Goal: Information Seeking & Learning: Learn about a topic

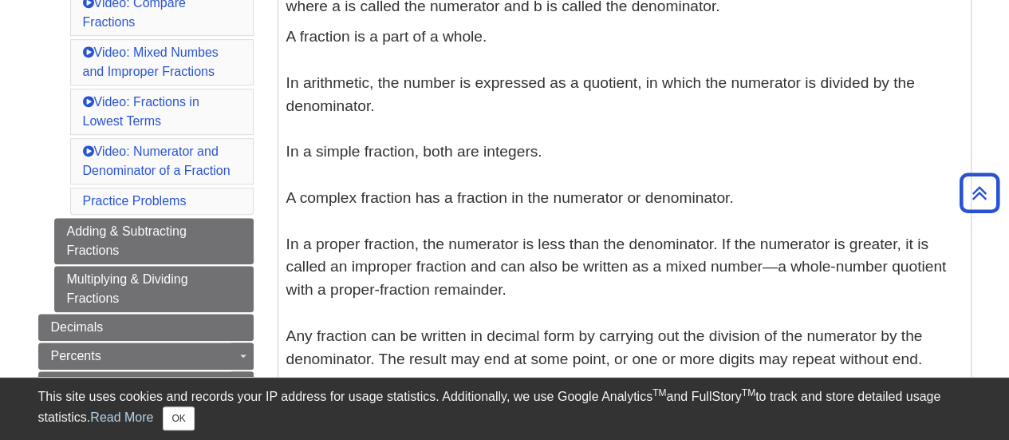
scroll to position [660, 0]
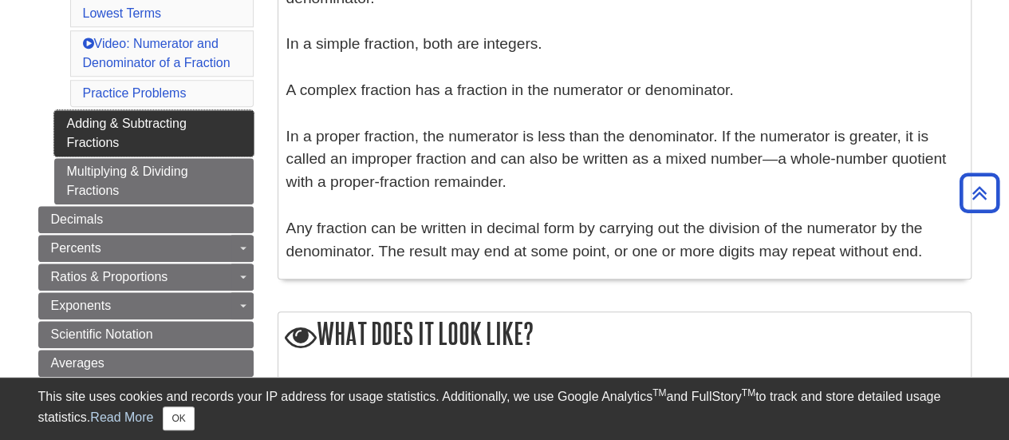
click at [124, 135] on link "Adding & Subtracting Fractions" at bounding box center [153, 133] width 199 height 46
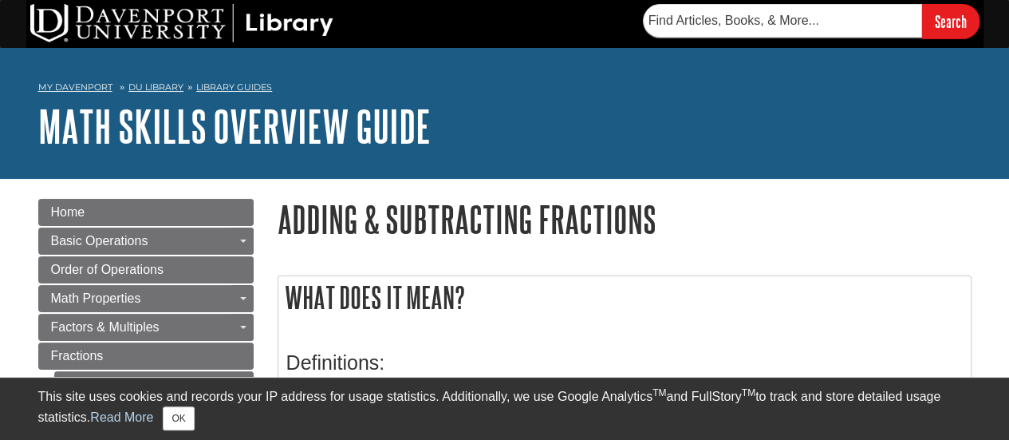
click at [396, 208] on h1 "Adding & Subtracting Fractions" at bounding box center [625, 219] width 694 height 41
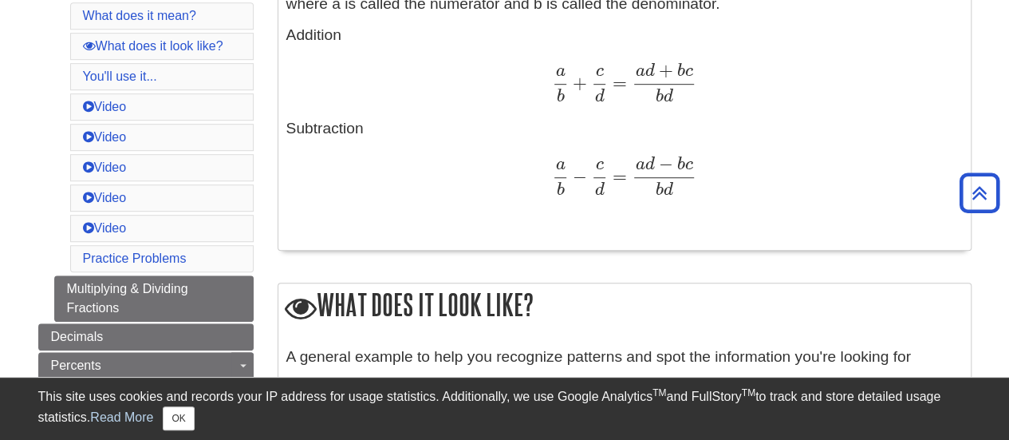
scroll to position [415, 0]
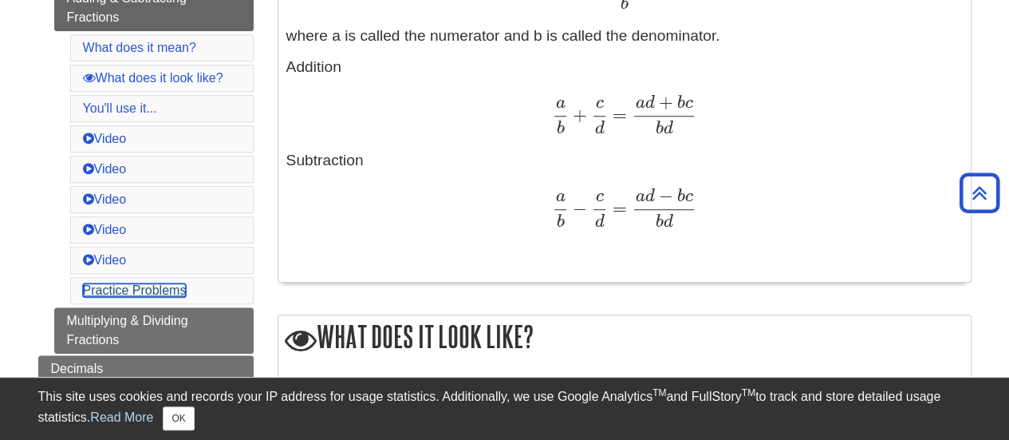
click at [164, 283] on link "Practice Problems" at bounding box center [135, 290] width 104 height 14
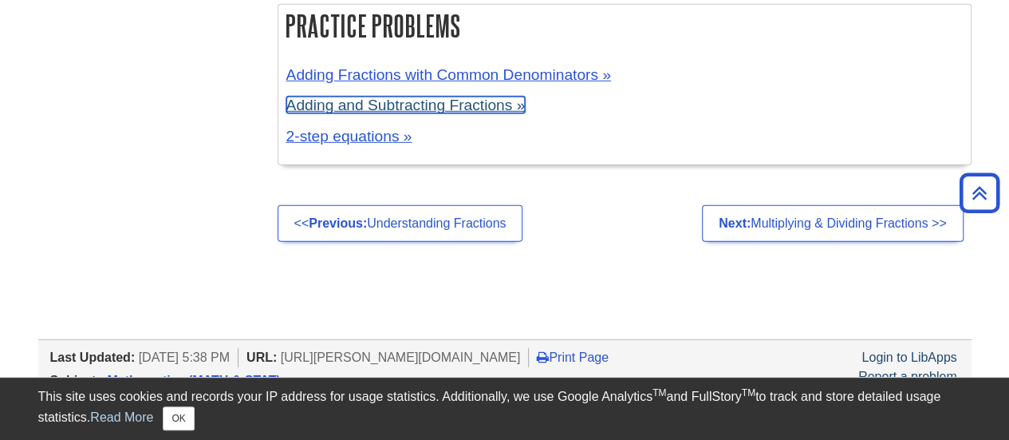
click at [369, 107] on link "Adding and Subtracting Fractions »" at bounding box center [405, 105] width 239 height 17
